Goal: Task Accomplishment & Management: Complete application form

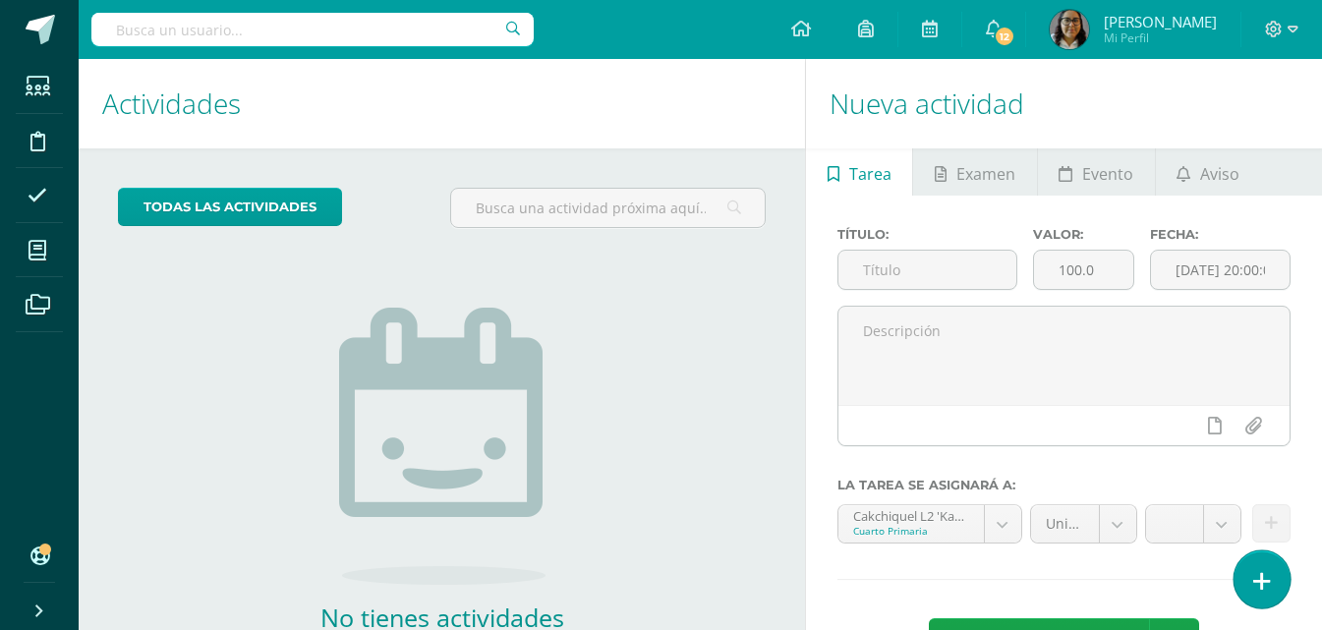
click at [1266, 568] on link at bounding box center [1262, 579] width 56 height 57
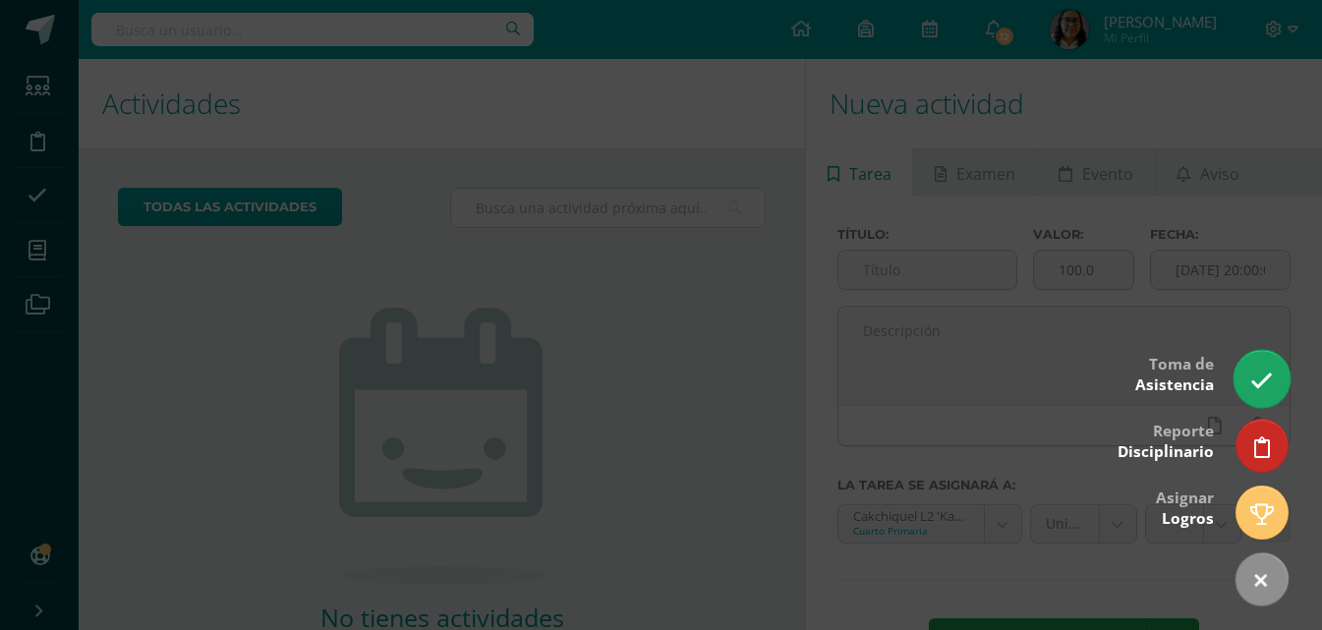
click at [1261, 379] on icon at bounding box center [1262, 381] width 23 height 23
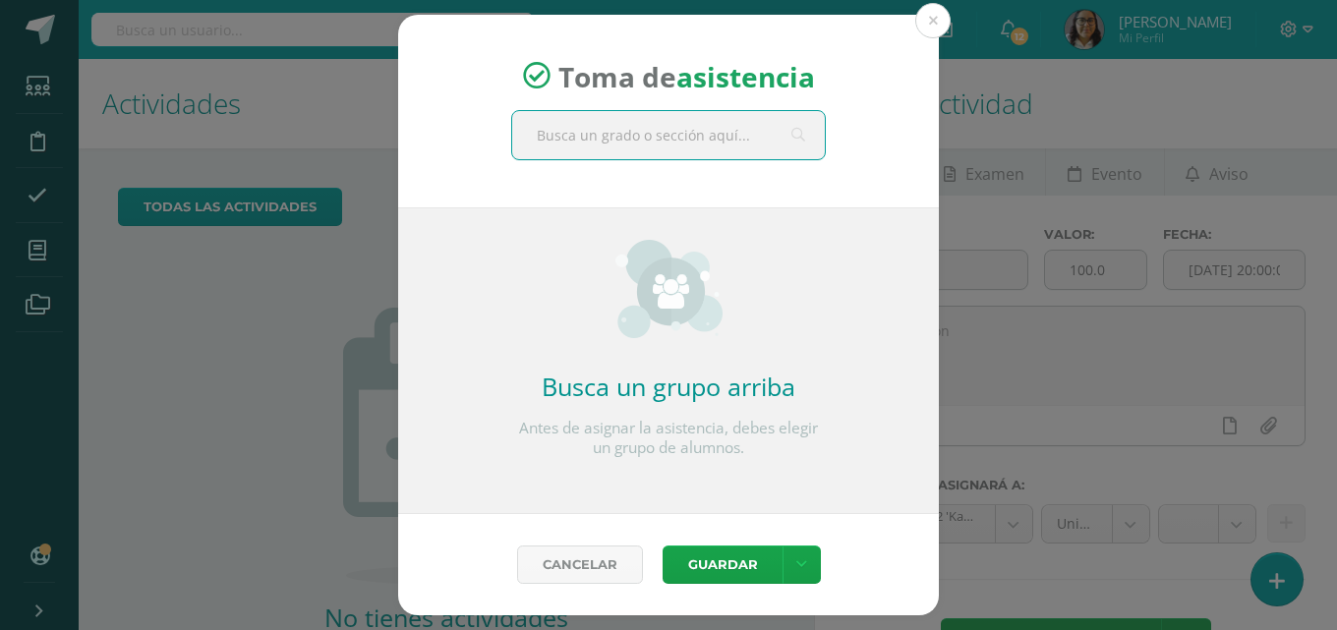
click at [630, 133] on input "text" at bounding box center [668, 135] width 313 height 48
type input "cuarto"
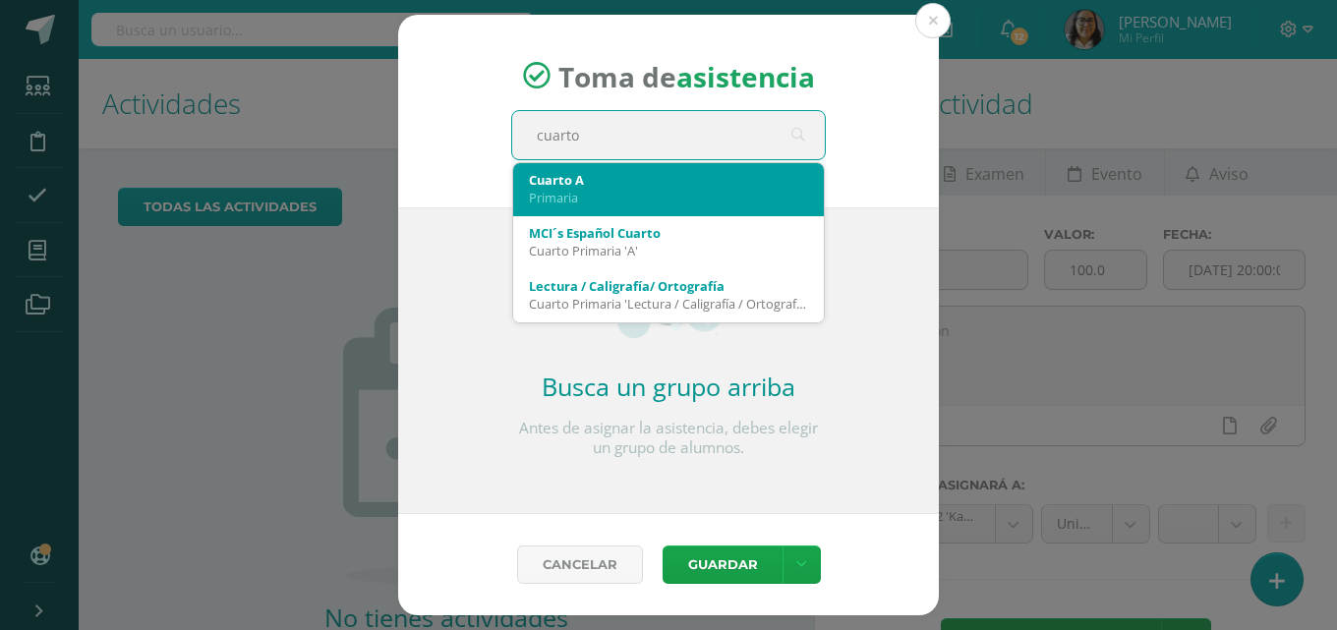
click at [572, 197] on div "Primaria" at bounding box center [668, 198] width 279 height 18
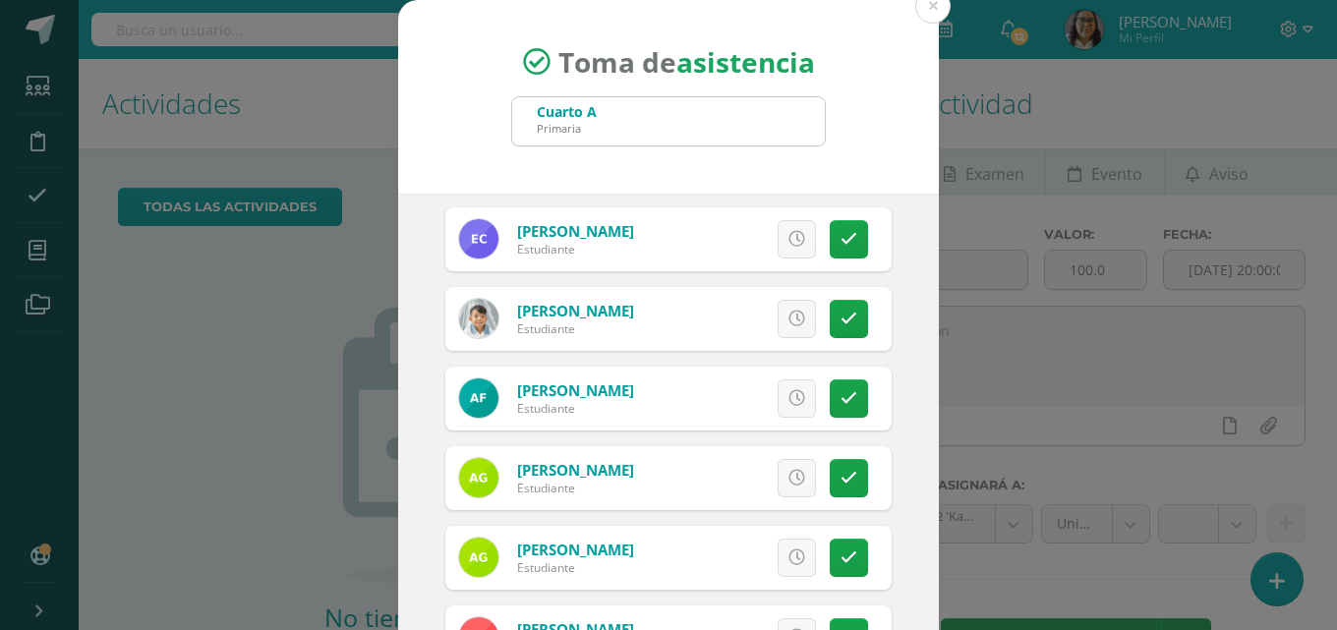
scroll to position [492, 0]
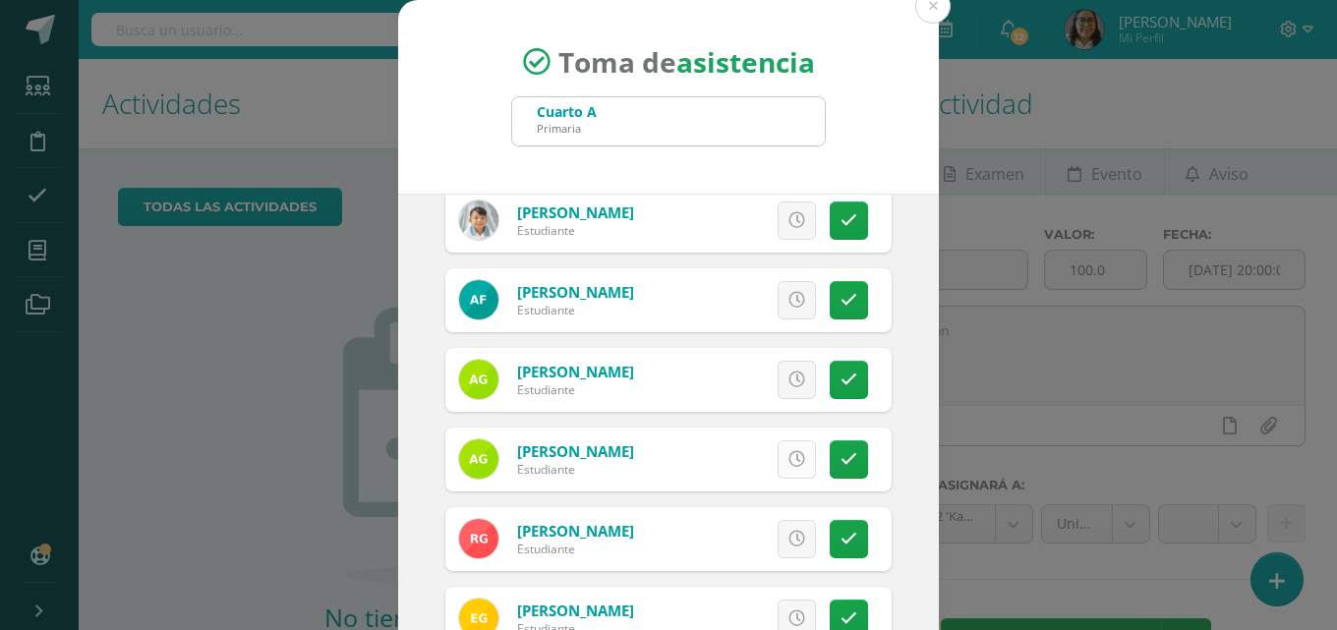
click at [786, 464] on link at bounding box center [797, 459] width 38 height 38
click at [763, 458] on span "Excusa" at bounding box center [763, 459] width 54 height 36
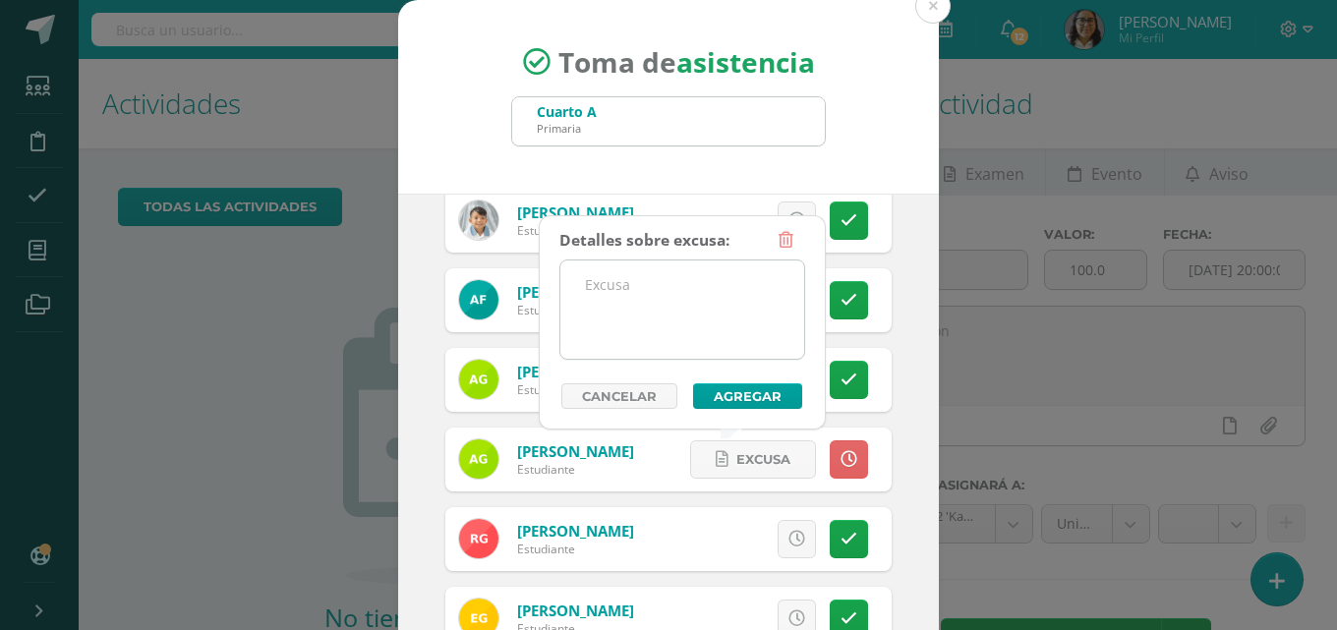
click at [685, 303] on textarea at bounding box center [682, 310] width 244 height 98
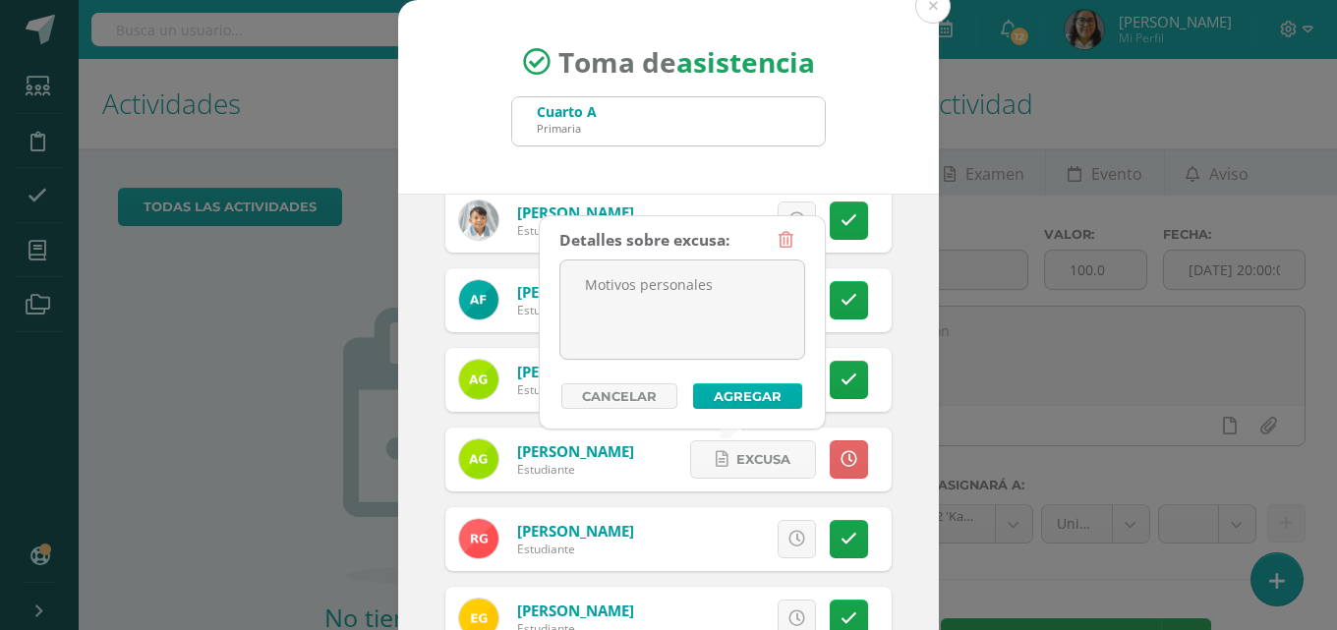
type textarea "Motivos personales"
click at [730, 392] on button "Agregar" at bounding box center [747, 396] width 109 height 26
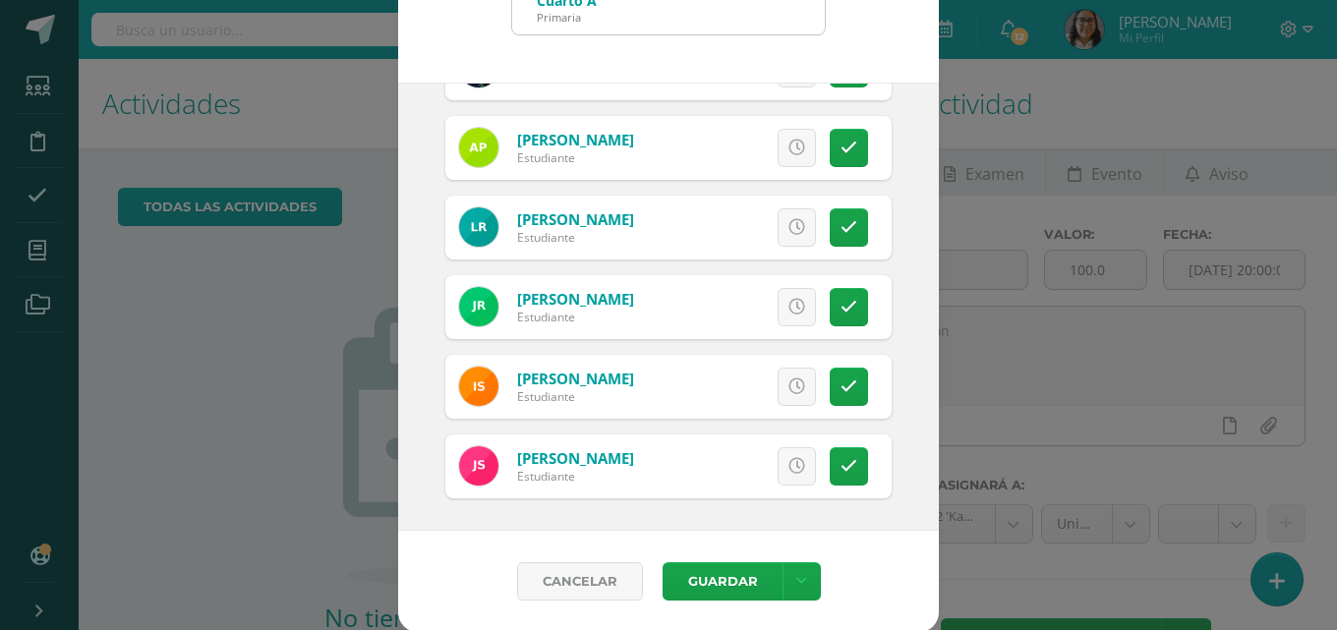
scroll to position [113, 0]
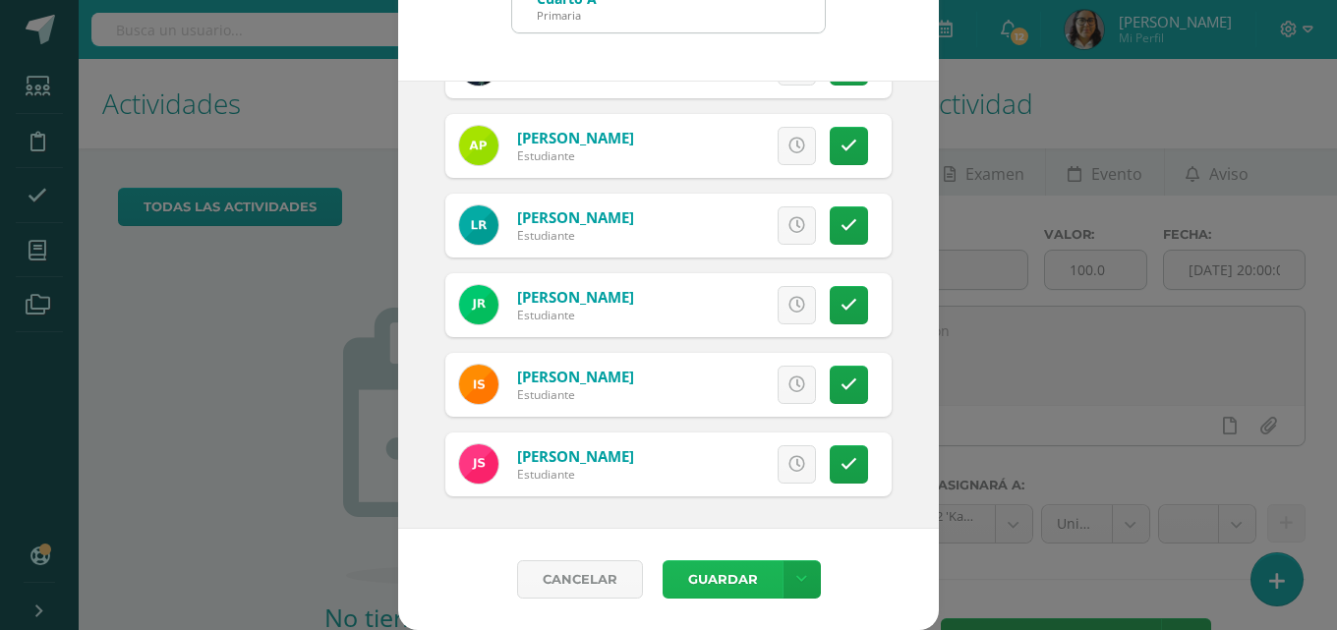
click at [731, 574] on button "Guardar" at bounding box center [723, 579] width 120 height 38
